Goal: Task Accomplishment & Management: Complete application form

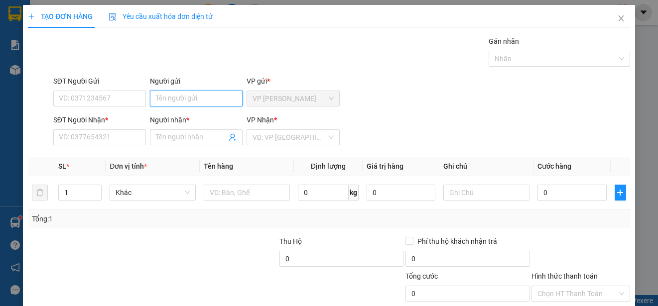
click at [202, 101] on input "Người gửi" at bounding box center [196, 99] width 93 height 16
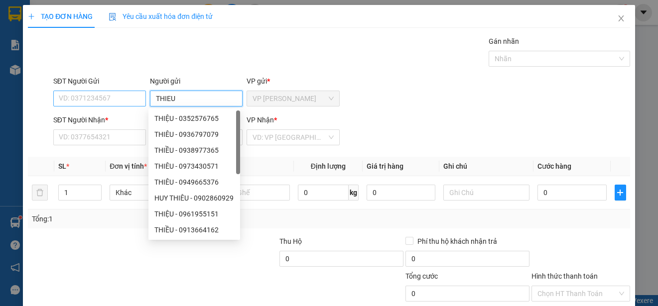
type input "THIEU"
click at [137, 98] on input "SĐT Người Gửi" at bounding box center [99, 99] width 93 height 16
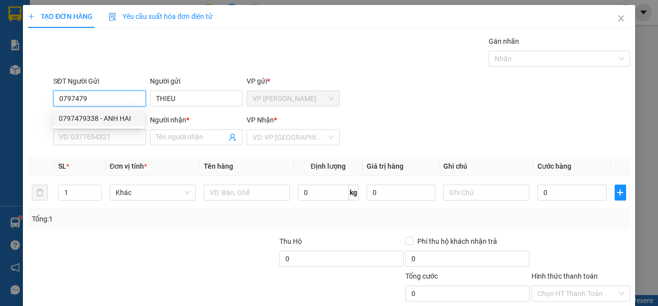
click at [126, 117] on div "0797479338 - ANH HAI" at bounding box center [99, 118] width 80 height 11
type input "0797479338"
type input "ANH HAI"
type input "0933171013"
type input "THAO"
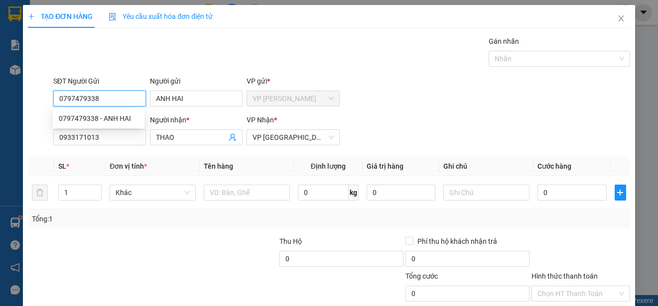
type input "60.000"
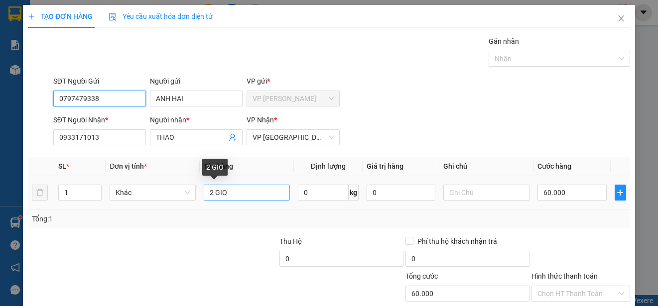
type input "0797479338"
click at [228, 193] on input "2 GIO" at bounding box center [247, 193] width 86 height 16
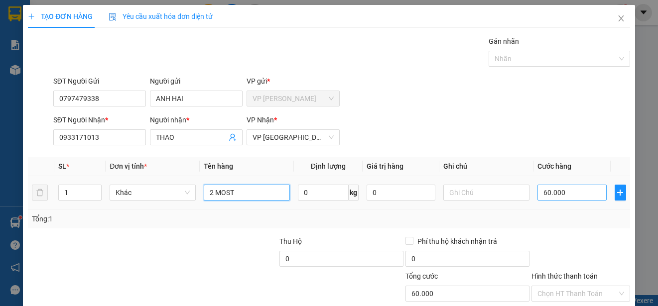
type input "2 MOST"
click at [538, 193] on input "60.000" at bounding box center [572, 193] width 69 height 16
type input "0"
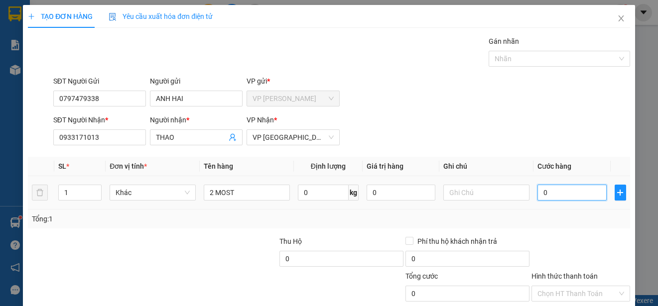
click at [538, 193] on input "0" at bounding box center [572, 193] width 69 height 16
type input "80"
type input "800"
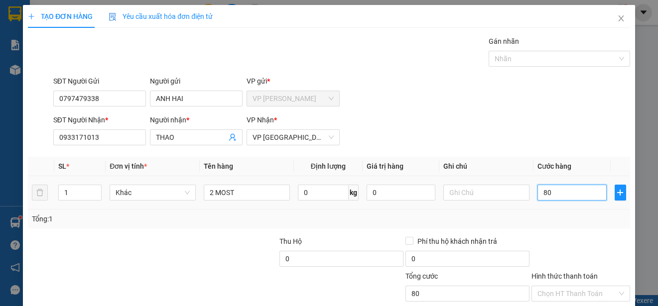
type input "800"
type input "8.000"
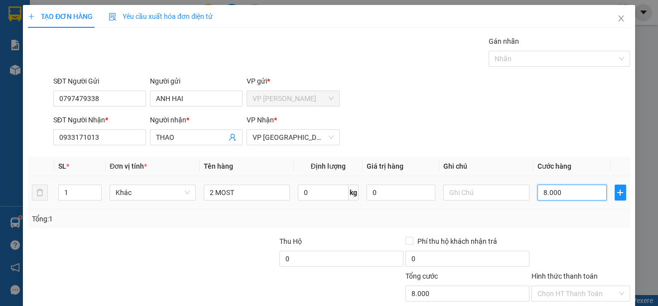
type input "80.000"
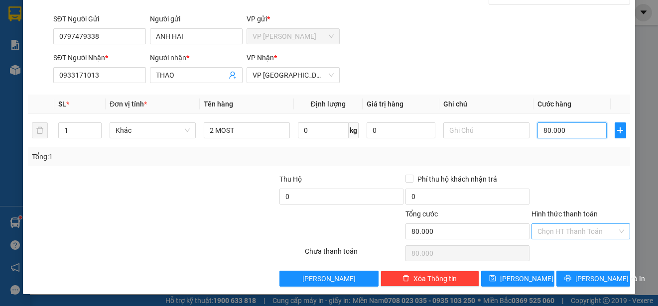
type input "80.000"
click at [589, 230] on input "Hình thức thanh toán" at bounding box center [578, 231] width 80 height 15
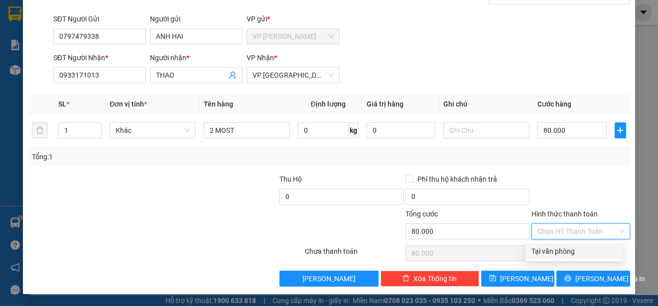
drag, startPoint x: 593, startPoint y: 250, endPoint x: 595, endPoint y: 261, distance: 11.1
click at [593, 250] on div "Tại văn phòng" at bounding box center [575, 251] width 86 height 11
type input "0"
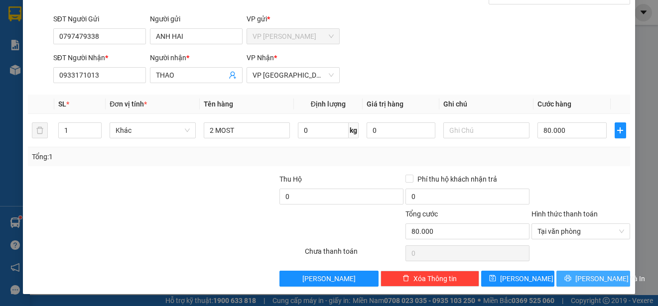
click at [592, 276] on span "[PERSON_NAME] và In" at bounding box center [611, 279] width 70 height 11
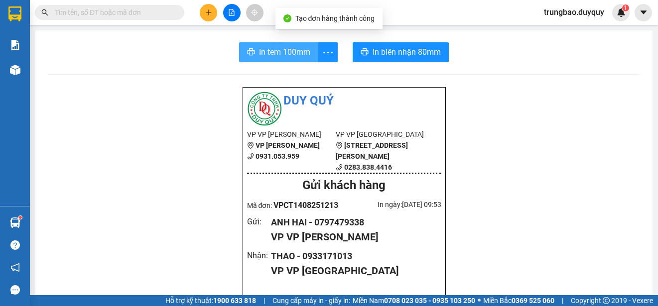
click at [274, 51] on span "In tem 100mm" at bounding box center [284, 52] width 51 height 12
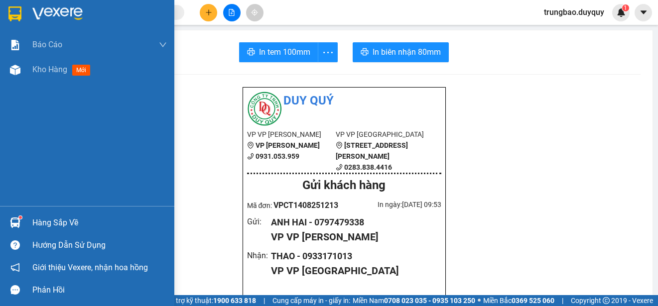
click at [13, 13] on img at bounding box center [14, 13] width 13 height 15
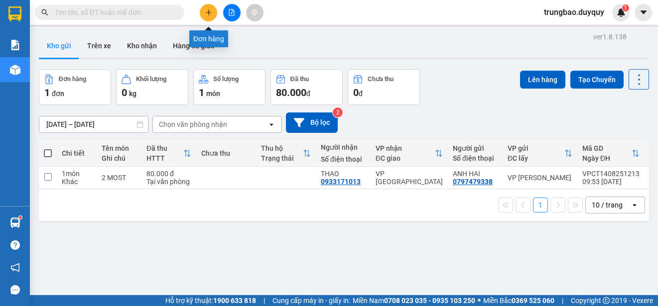
click at [205, 12] on icon "plus" at bounding box center [208, 12] width 7 height 7
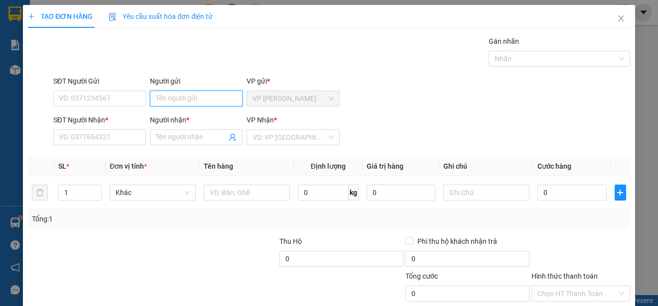
click at [218, 98] on input "Người gửi" at bounding box center [196, 99] width 93 height 16
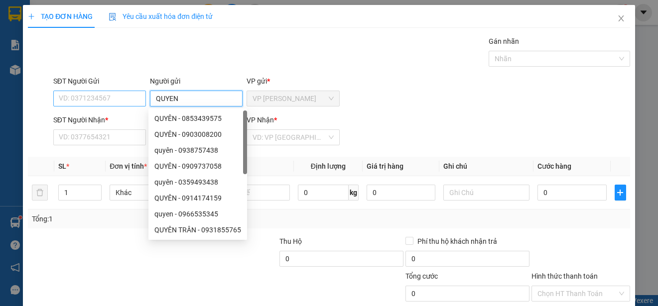
type input "QUYEN"
click at [127, 94] on input "SĐT Người Gửi" at bounding box center [99, 99] width 93 height 16
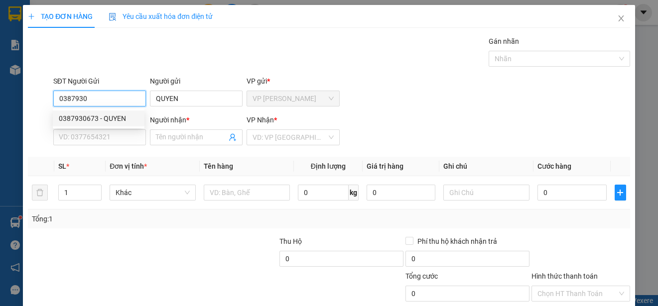
click at [119, 116] on div "0387930673 - QUYEN" at bounding box center [99, 118] width 80 height 11
type input "0387930673"
type input "QUYEN"
type input "25.000"
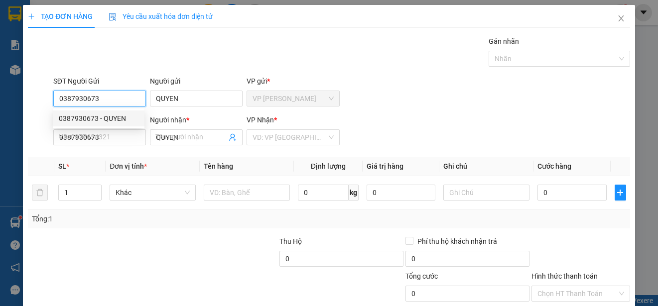
type input "25.000"
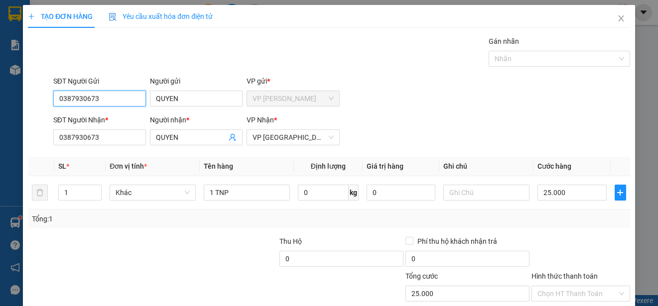
scroll to position [62, 0]
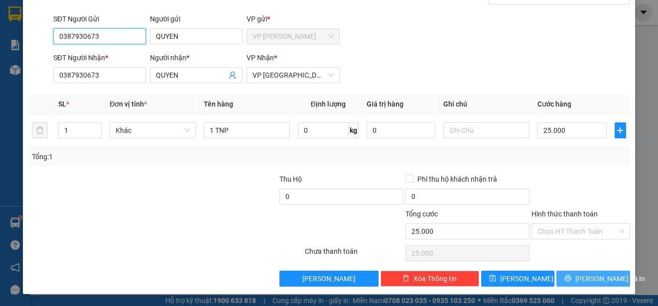
type input "0387930673"
click at [593, 279] on span "[PERSON_NAME] và In" at bounding box center [611, 279] width 70 height 11
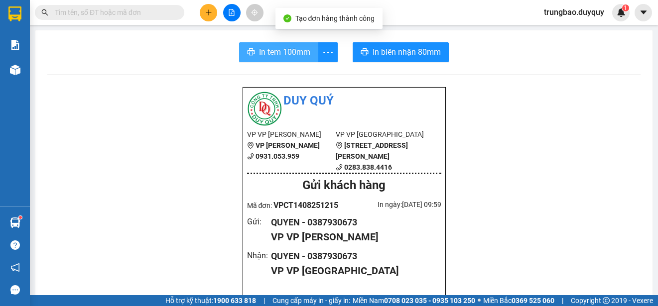
click at [267, 52] on span "In tem 100mm" at bounding box center [284, 52] width 51 height 12
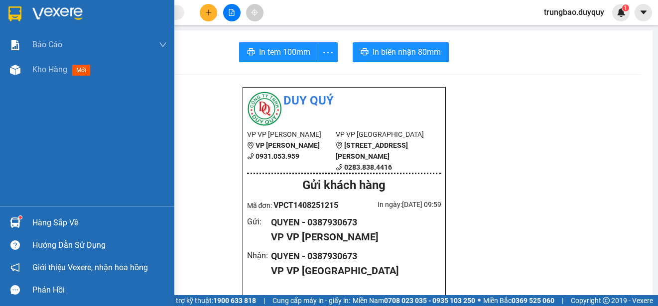
click at [12, 8] on img at bounding box center [14, 13] width 13 height 15
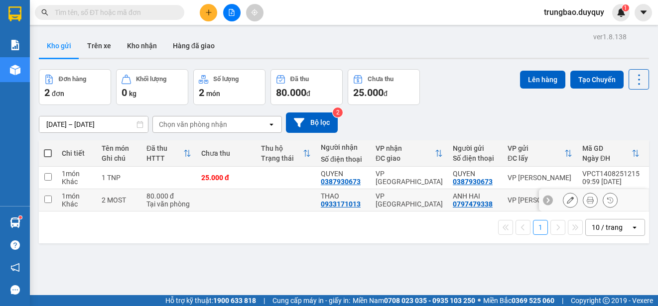
click at [48, 198] on input "checkbox" at bounding box center [47, 199] width 7 height 7
checkbox input "true"
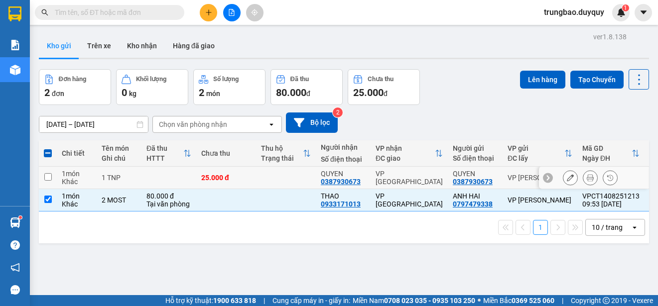
click at [50, 177] on input "checkbox" at bounding box center [47, 176] width 7 height 7
checkbox input "true"
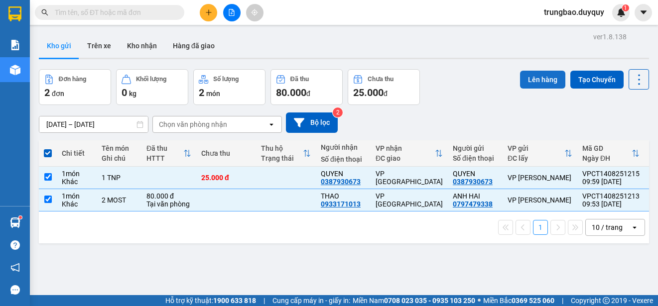
click at [544, 78] on button "Lên hàng" at bounding box center [542, 80] width 45 height 18
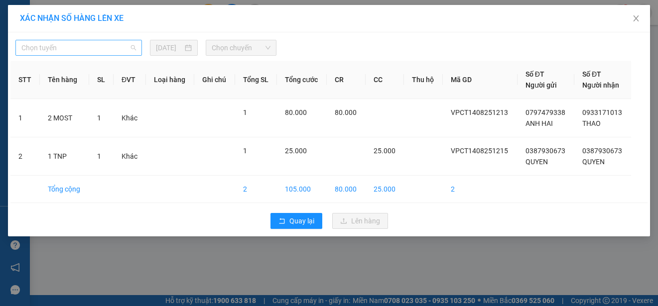
click at [123, 47] on span "Chọn tuyến" at bounding box center [78, 47] width 115 height 15
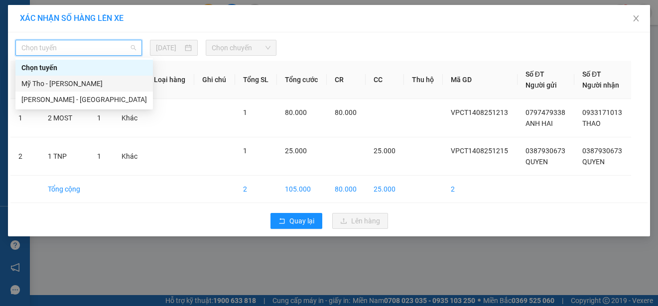
click at [110, 79] on div "Mỹ Tho - [PERSON_NAME]" at bounding box center [84, 83] width 126 height 11
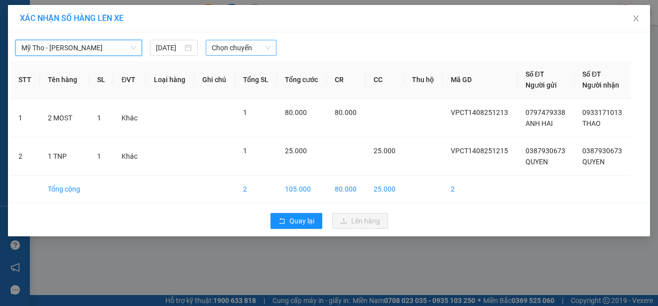
click at [250, 45] on span "Chọn chuyến" at bounding box center [241, 47] width 58 height 15
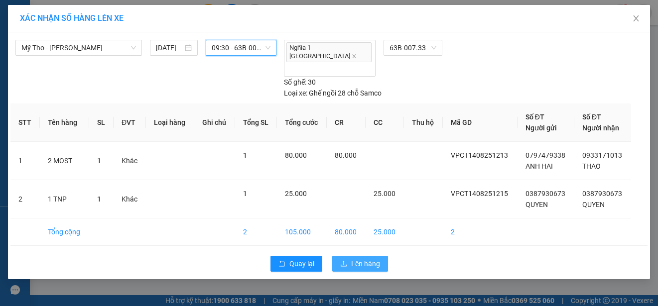
click at [365, 259] on span "Lên hàng" at bounding box center [365, 264] width 29 height 11
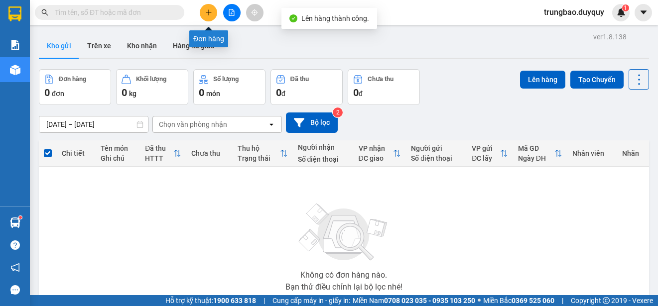
click at [210, 12] on icon "plus" at bounding box center [208, 12] width 5 height 0
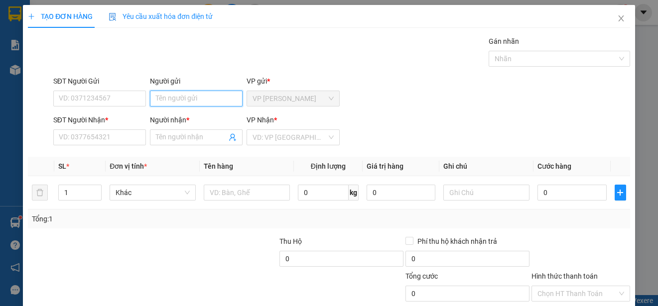
click at [223, 100] on input "Người gửi" at bounding box center [196, 99] width 93 height 16
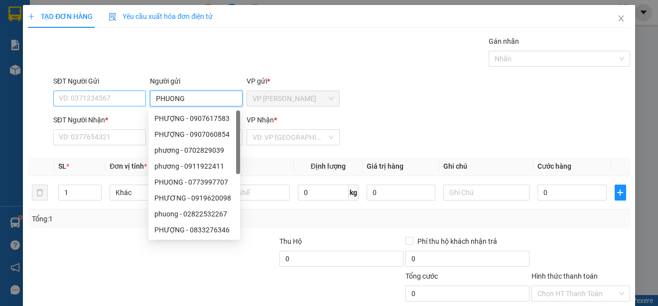
type input "PHUONG"
click at [126, 98] on input "SĐT Người Gửi" at bounding box center [99, 99] width 93 height 16
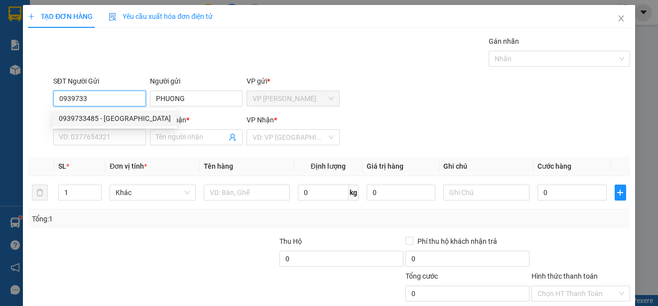
click at [116, 117] on div "0939733485 - [GEOGRAPHIC_DATA]" at bounding box center [115, 118] width 112 height 11
type input "0939733485"
type input "0939011128"
type input "NAM"
type input "120.000"
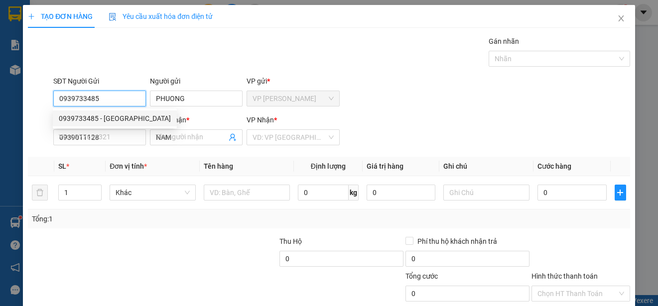
type input "120.000"
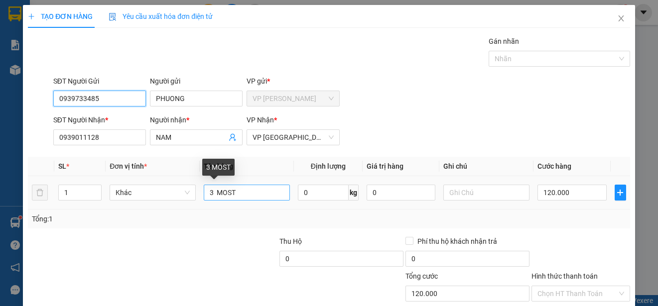
type input "0939733485"
click at [211, 192] on input "3 MOST" at bounding box center [247, 193] width 86 height 16
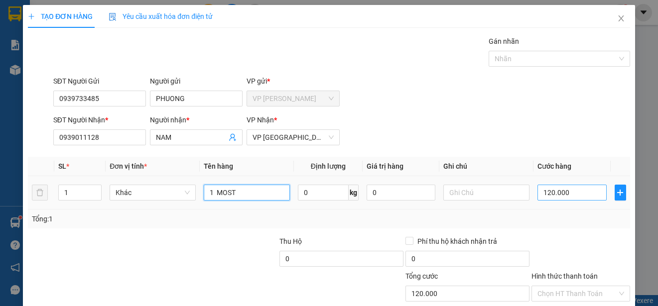
type input "1 MOST"
type input "0"
click at [538, 189] on input "0" at bounding box center [572, 193] width 69 height 16
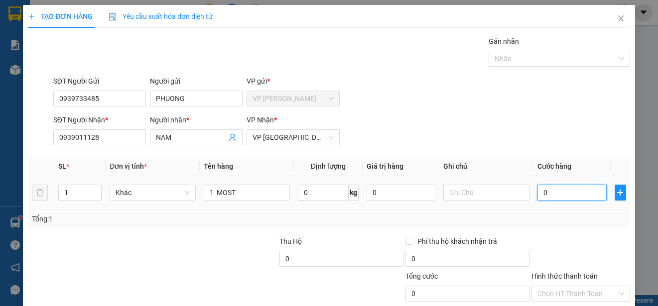
type input "60"
type input "600"
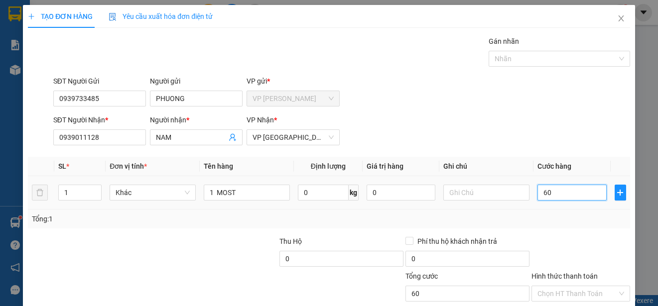
type input "600"
type input "6.000"
type input "60.000"
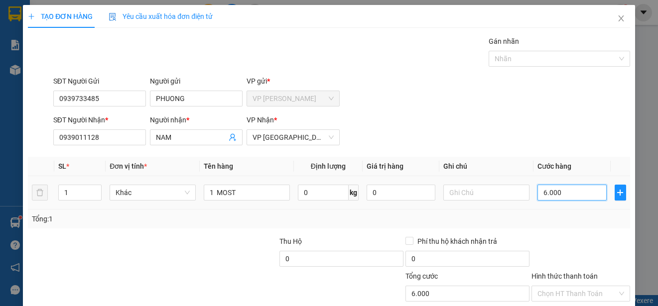
type input "60.000"
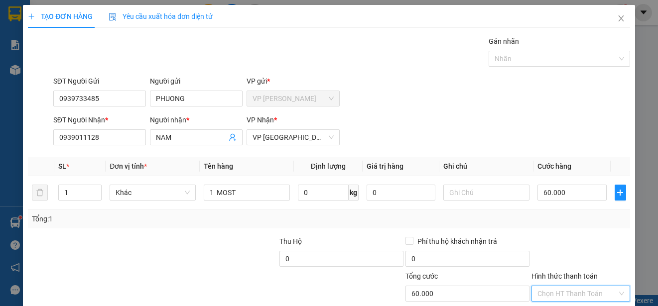
click at [599, 287] on input "Hình thức thanh toán" at bounding box center [578, 294] width 80 height 15
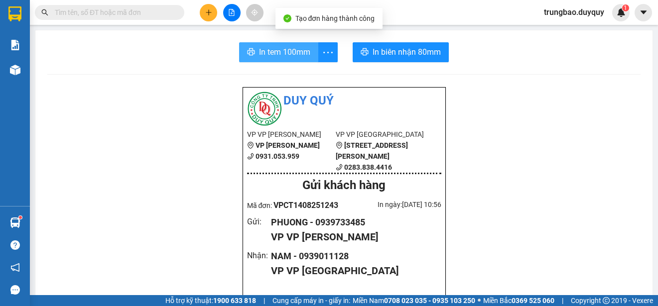
click at [281, 50] on span "In tem 100mm" at bounding box center [284, 52] width 51 height 12
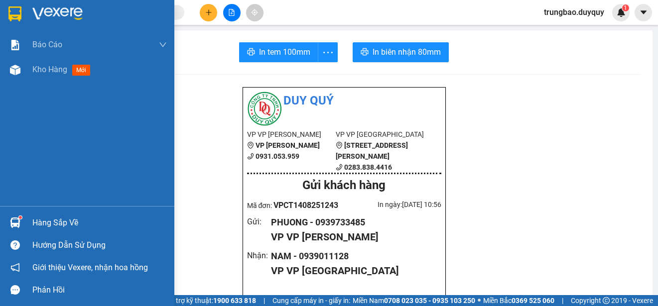
click at [11, 9] on img at bounding box center [14, 13] width 13 height 15
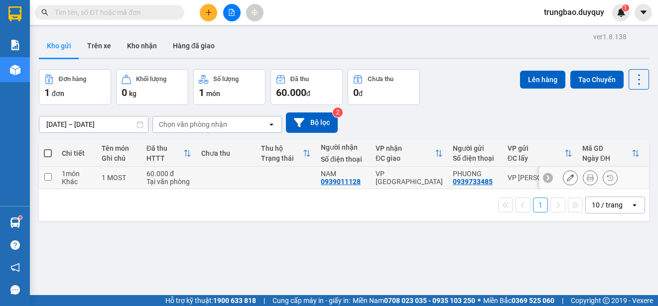
click at [48, 176] on input "checkbox" at bounding box center [47, 176] width 7 height 7
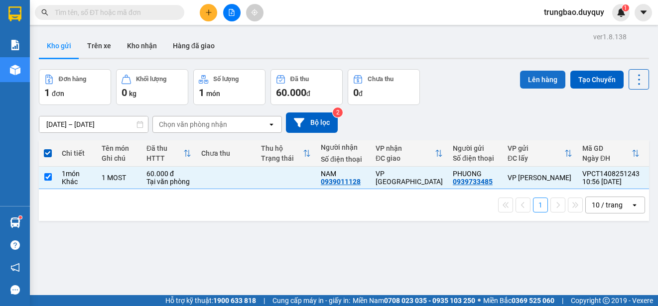
click at [532, 77] on button "Lên hàng" at bounding box center [542, 80] width 45 height 18
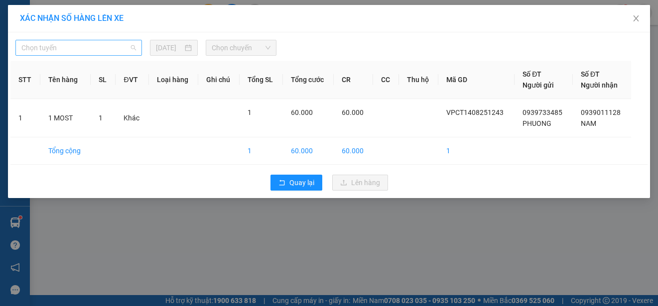
click at [105, 49] on span "Chọn tuyến" at bounding box center [78, 47] width 115 height 15
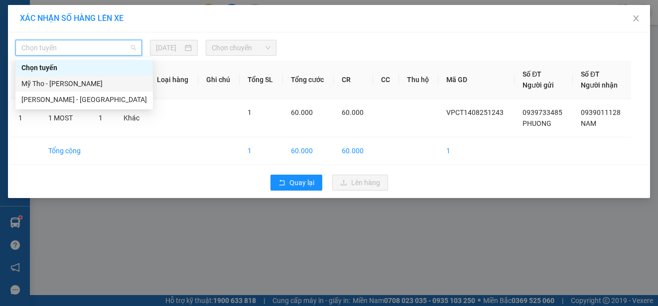
click at [115, 84] on div "Mỹ Tho - [PERSON_NAME]" at bounding box center [84, 83] width 126 height 11
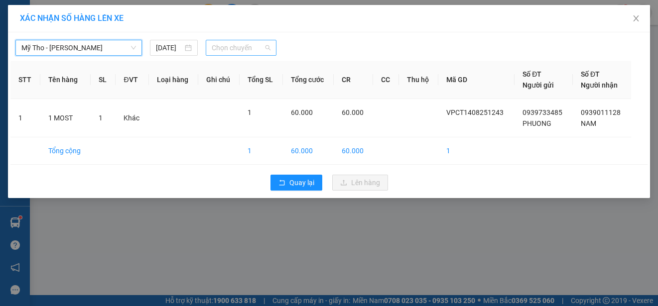
click at [258, 49] on span "Chọn chuyến" at bounding box center [241, 47] width 58 height 15
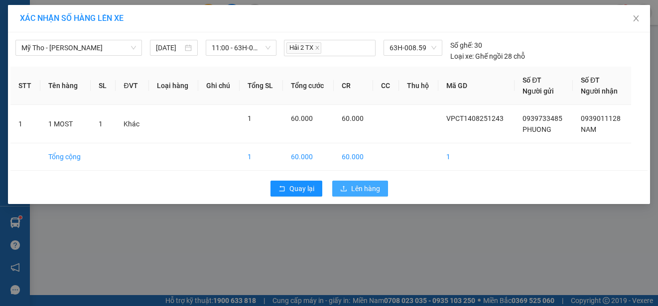
click at [364, 188] on span "Lên hàng" at bounding box center [365, 188] width 29 height 11
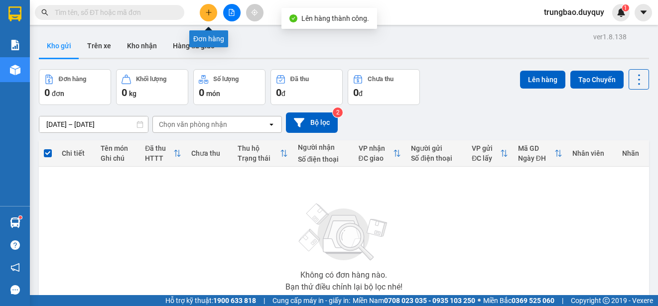
click at [209, 11] on icon "plus" at bounding box center [208, 11] width 0 height 5
